Goal: Task Accomplishment & Management: Manage account settings

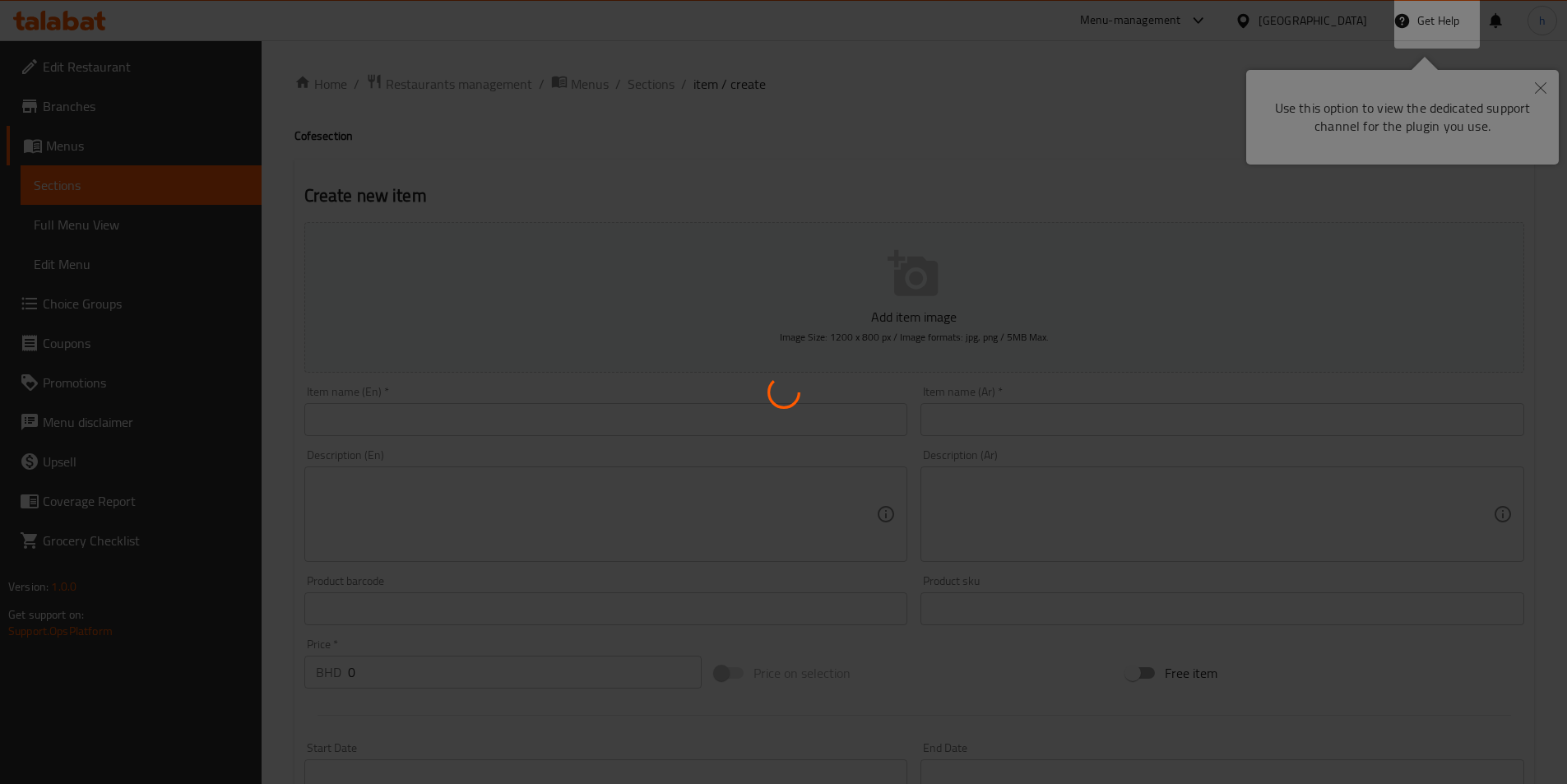
click at [813, 207] on div at bounding box center [784, 392] width 1567 height 784
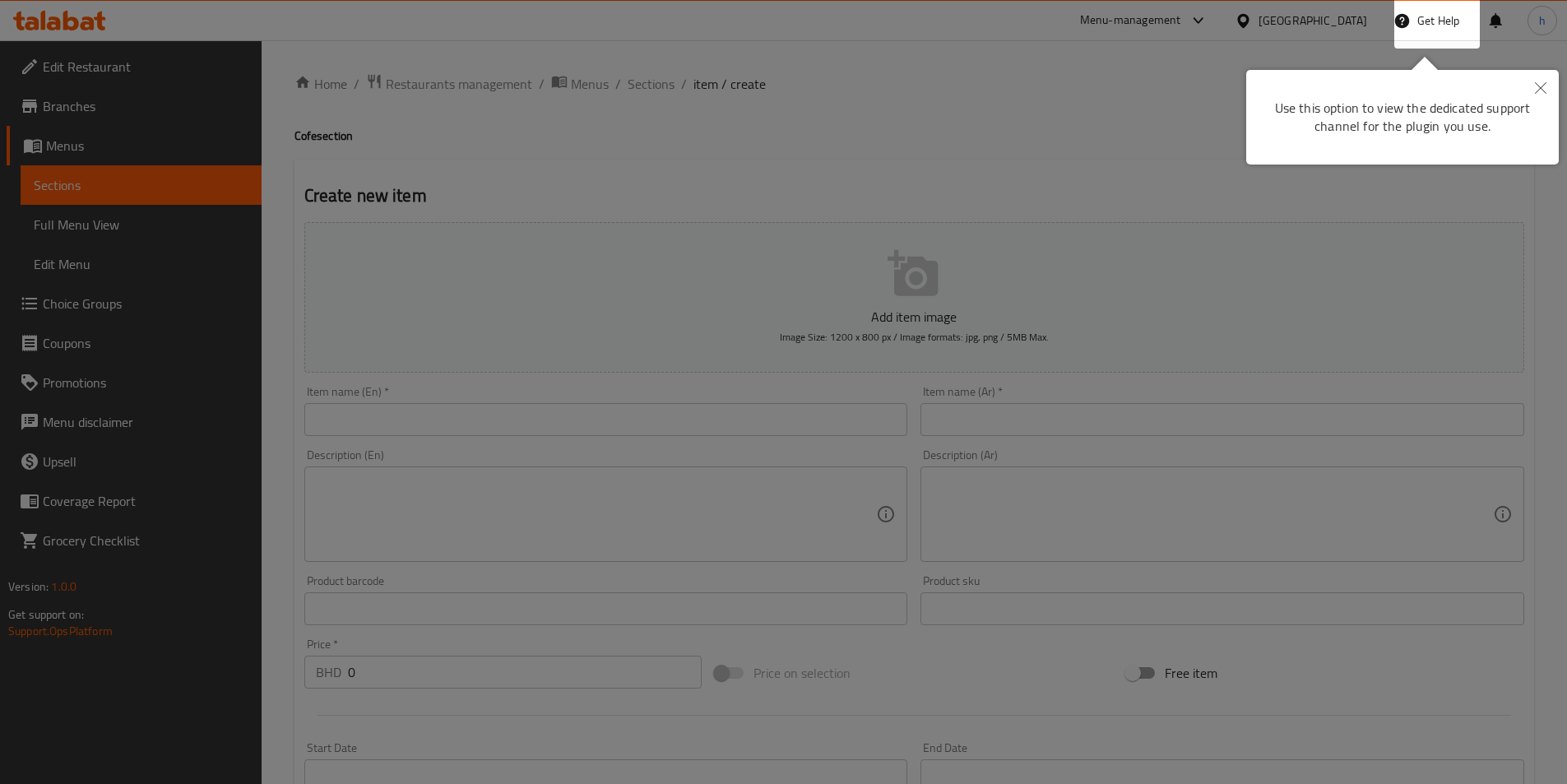
click at [1541, 92] on icon "Close" at bounding box center [1540, 88] width 12 height 12
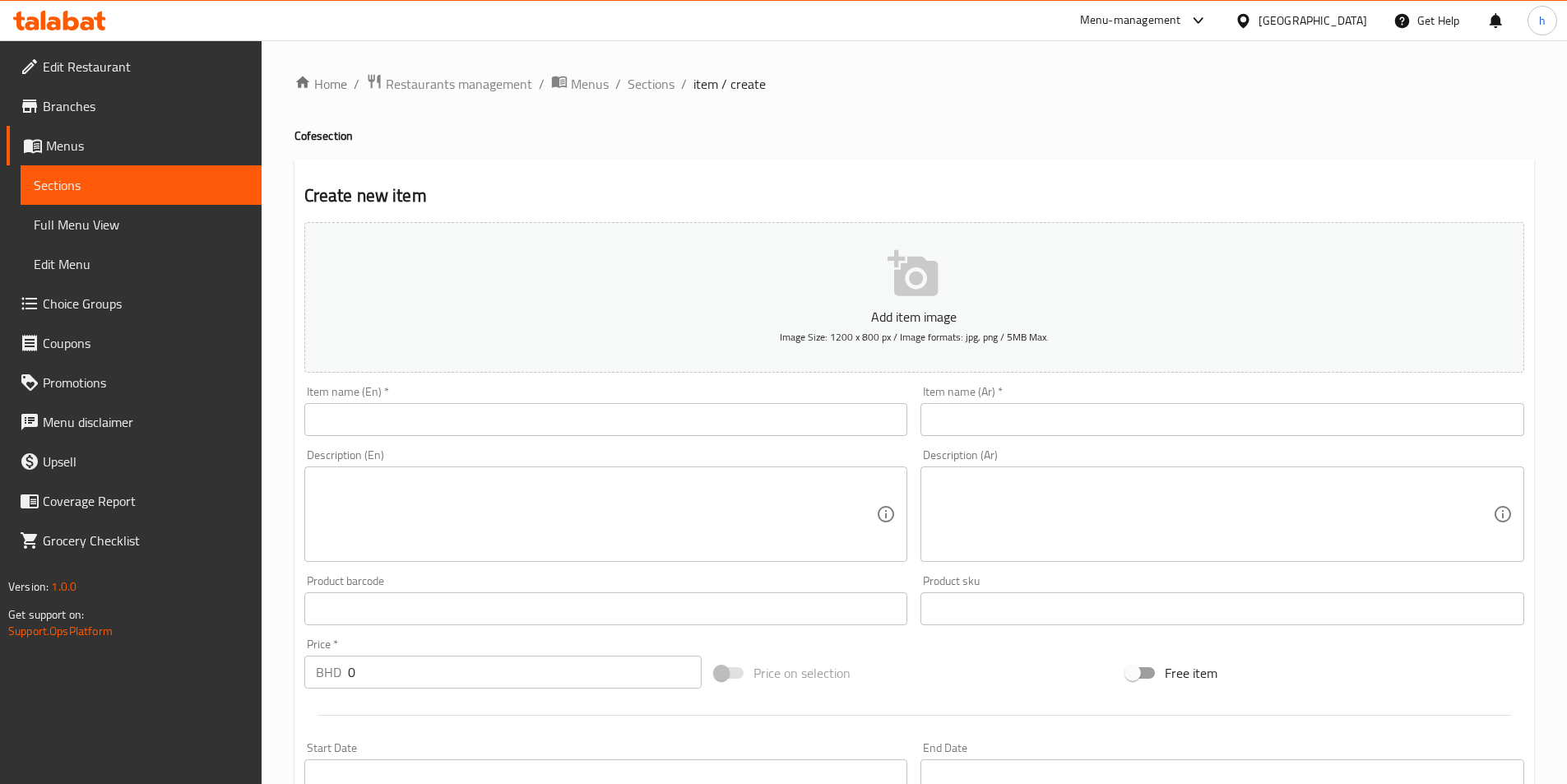
click at [1349, 22] on div "[GEOGRAPHIC_DATA]" at bounding box center [1313, 20] width 109 height 18
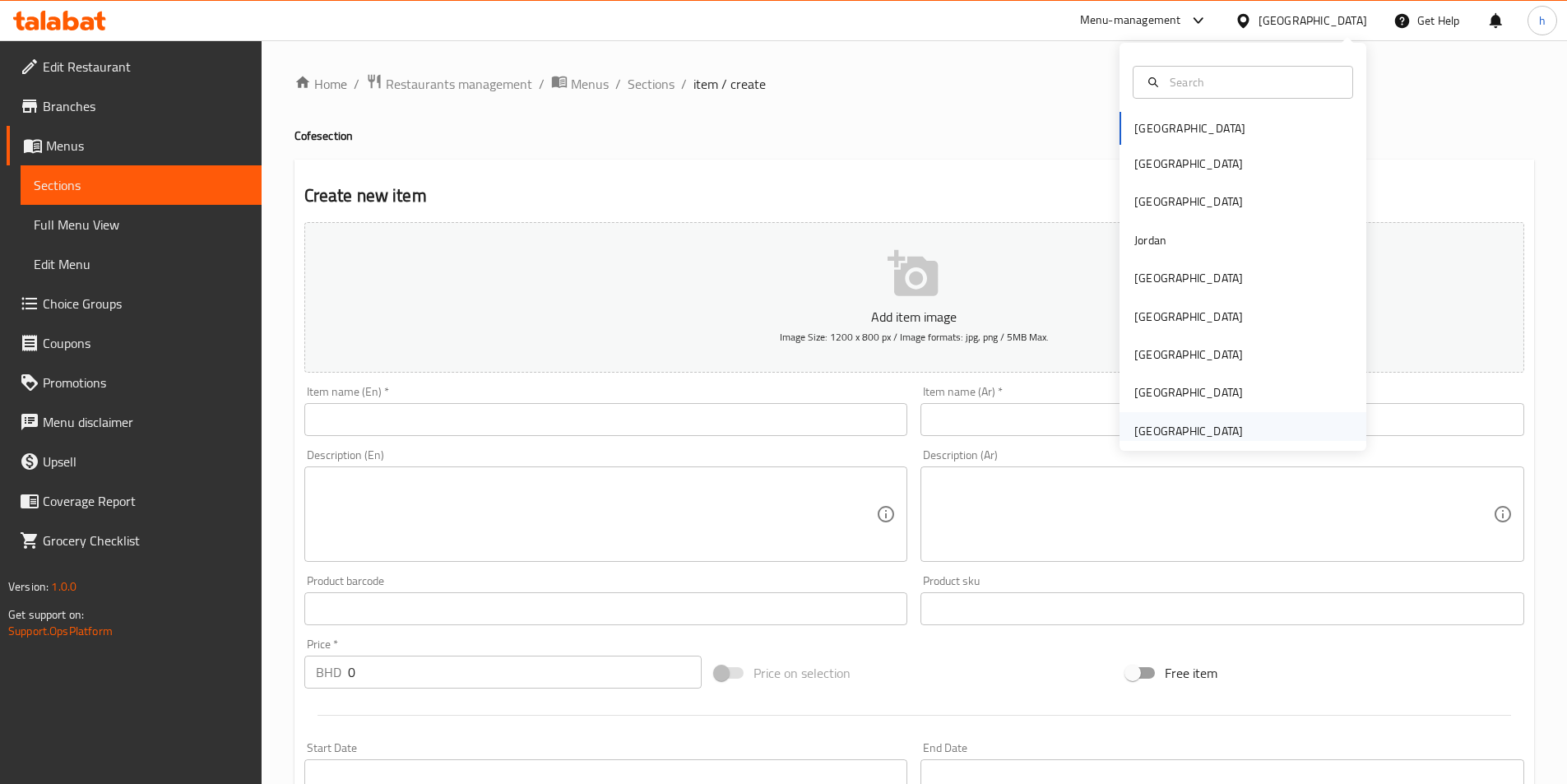
click at [1168, 423] on div "[GEOGRAPHIC_DATA]" at bounding box center [1189, 431] width 109 height 18
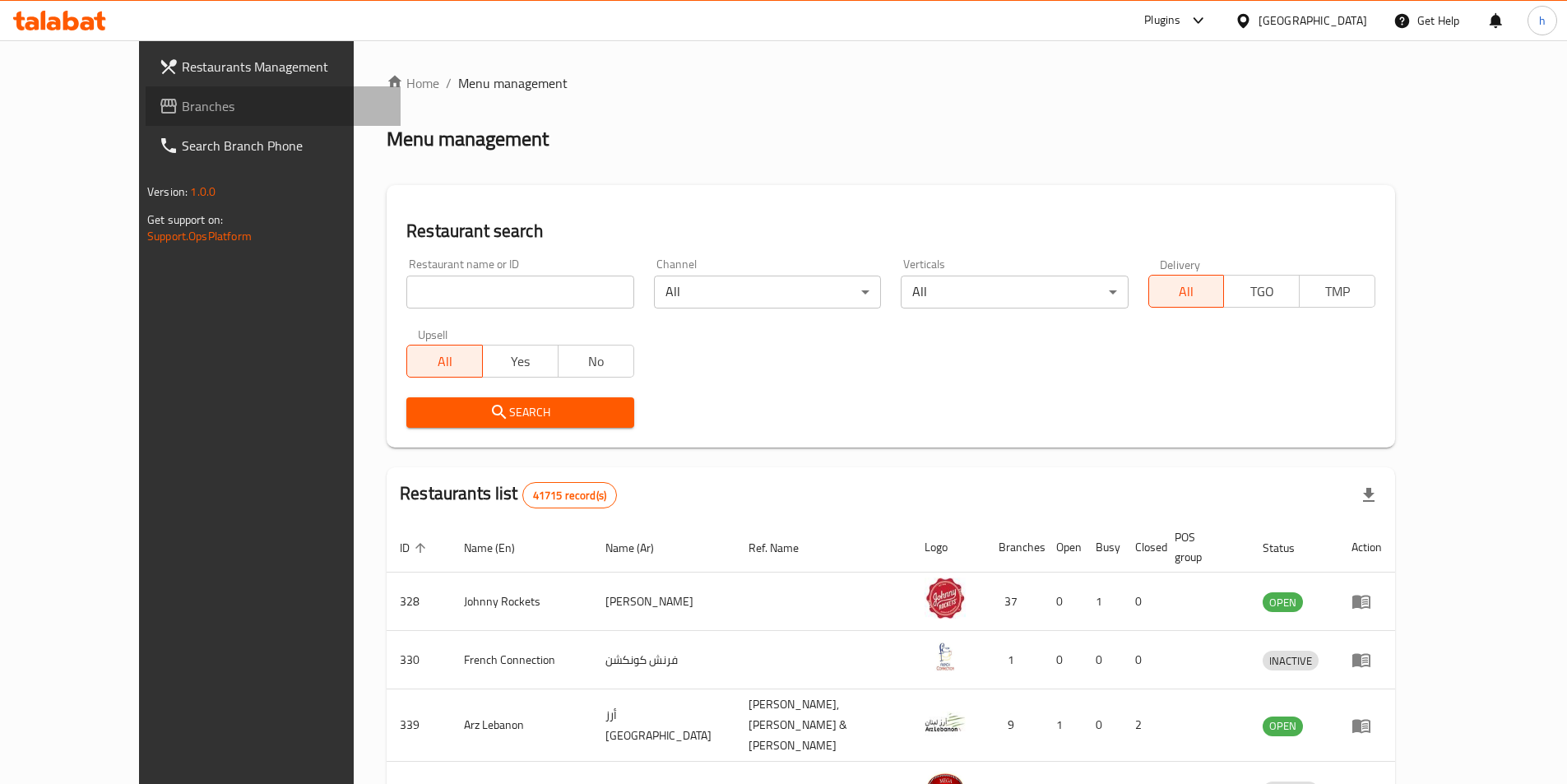
click at [181, 111] on span "Branches" at bounding box center [284, 106] width 205 height 19
